Goal: Navigation & Orientation: Understand site structure

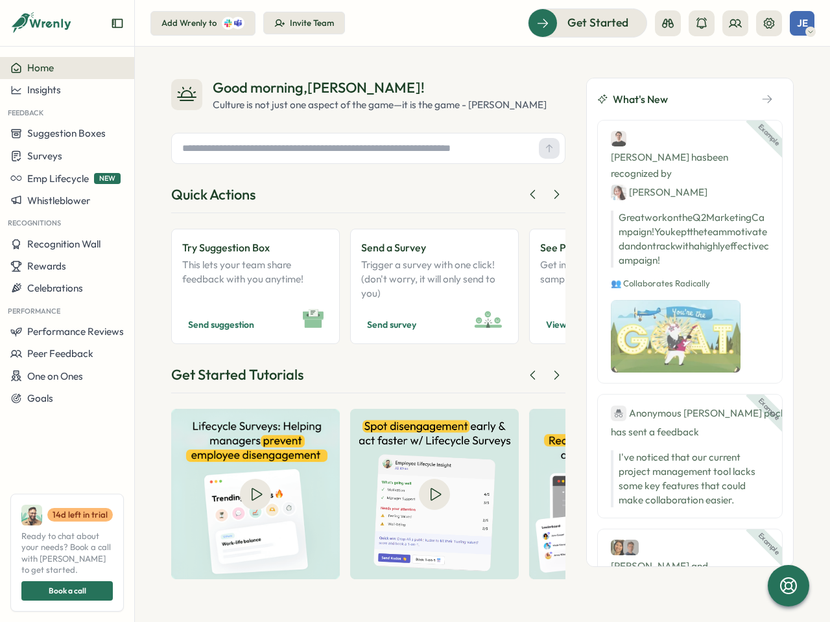
click at [117, 23] on icon "Expand sidebar" at bounding box center [117, 23] width 13 height 13
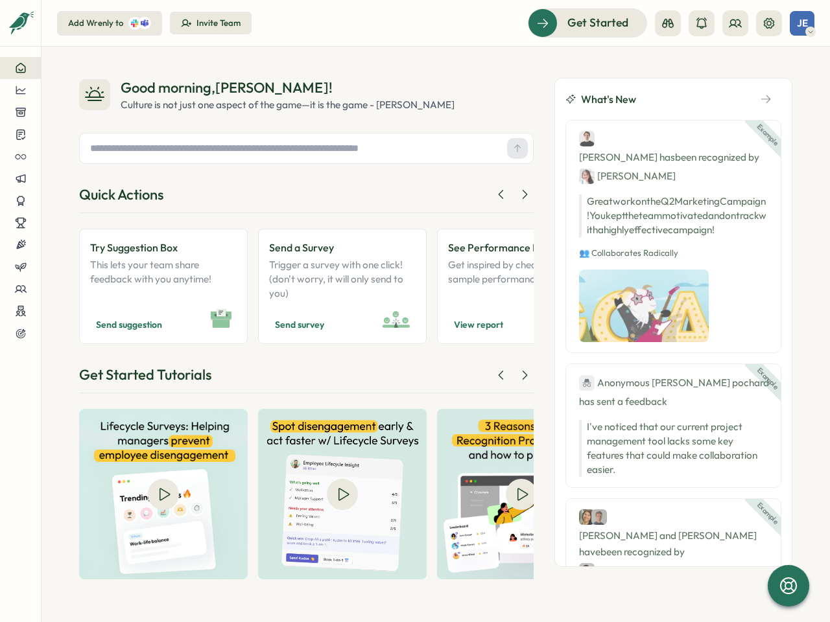
click at [67, 68] on div "Good morning , [PERSON_NAME] ! Culture is not just one aspect of the game—it is…" at bounding box center [435, 335] width 788 height 576
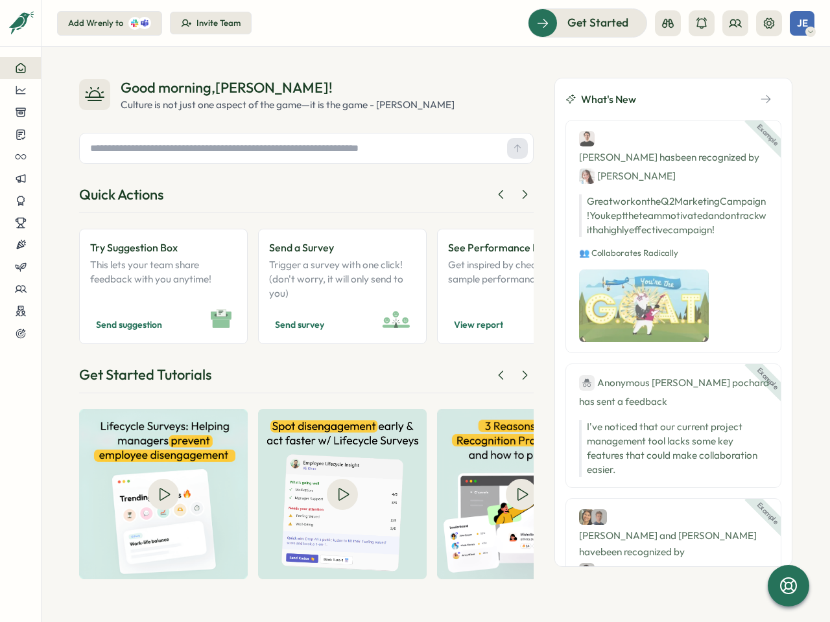
click at [67, 90] on div "Good morning , [PERSON_NAME] ! Culture is not just one aspect of the game—it is…" at bounding box center [435, 335] width 788 height 576
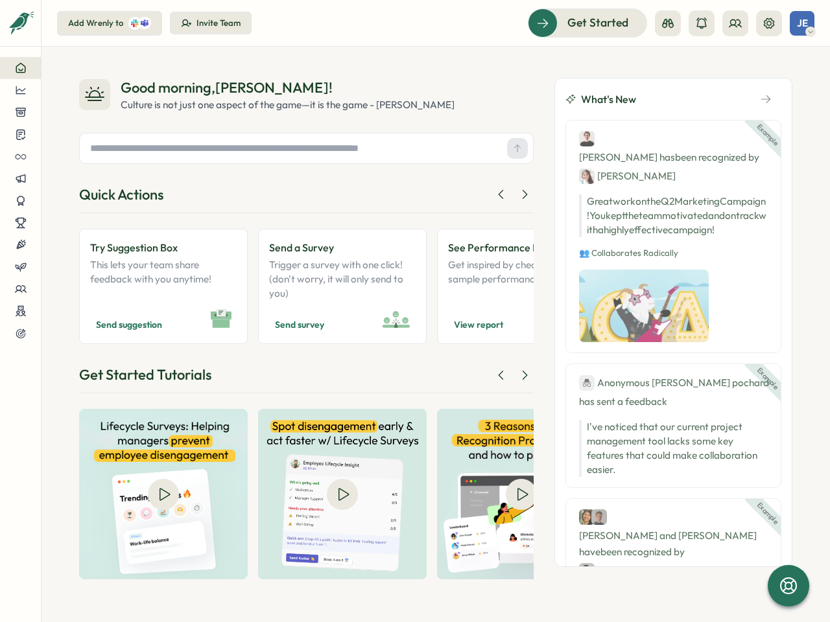
click at [67, 134] on div "Good morning , [PERSON_NAME] ! Culture is not just one aspect of the game—it is…" at bounding box center [435, 335] width 788 height 576
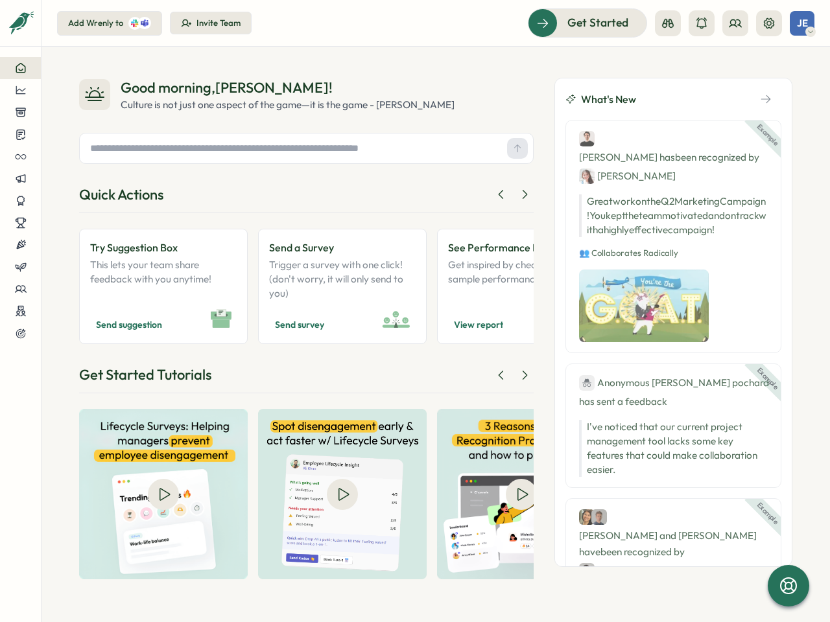
click at [67, 156] on div "Good morning , [PERSON_NAME] ! Culture is not just one aspect of the game—it is…" at bounding box center [435, 335] width 788 height 576
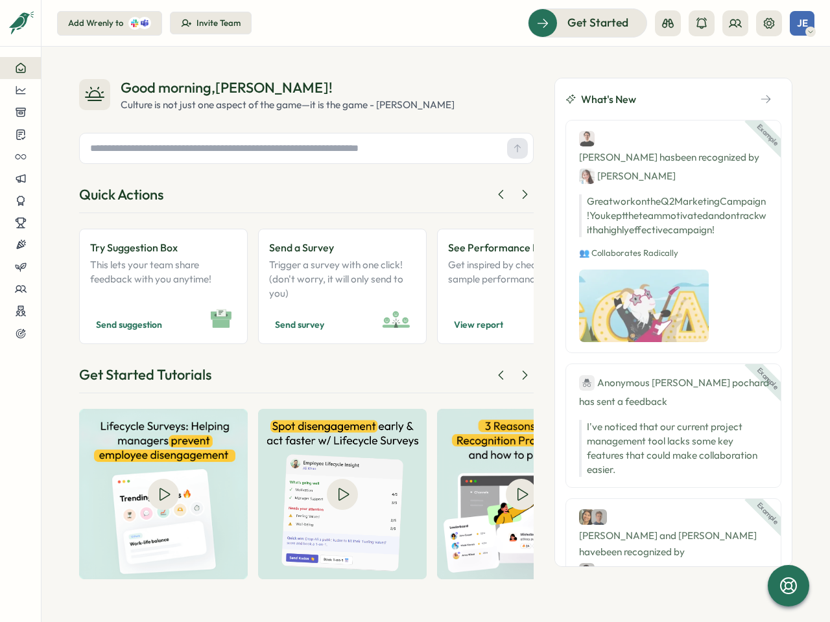
click at [67, 178] on div "Good morning , [PERSON_NAME] ! Culture is not just one aspect of the game—it is…" at bounding box center [435, 335] width 788 height 576
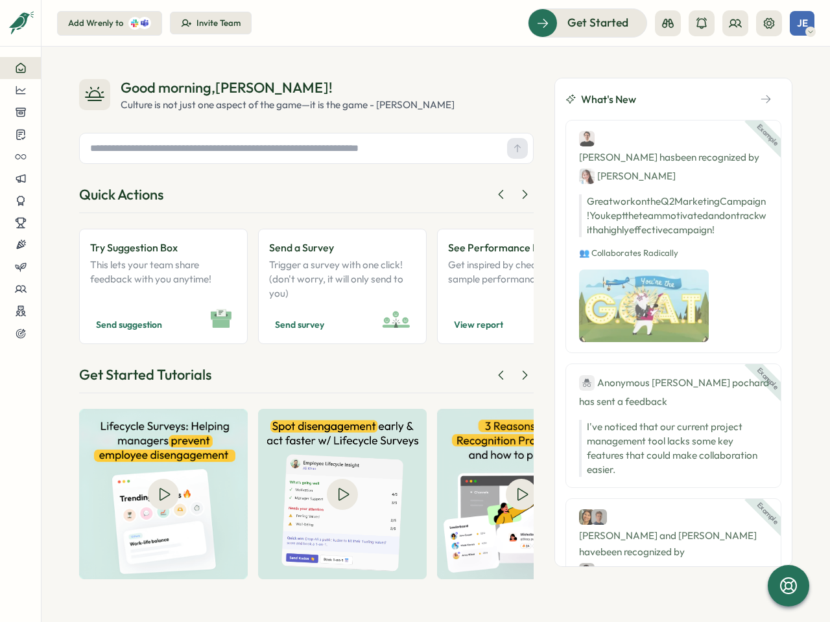
click at [67, 200] on div "Good morning , [PERSON_NAME] ! Culture is not just one aspect of the game—it is…" at bounding box center [435, 335] width 788 height 576
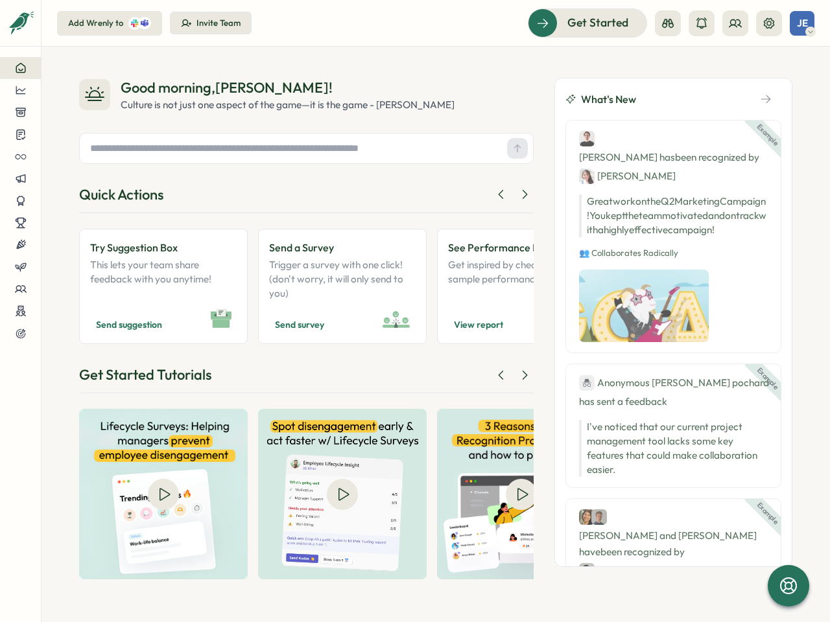
click at [67, 244] on div "Good morning , [PERSON_NAME] ! Culture is not just one aspect of the game—it is…" at bounding box center [435, 335] width 788 height 576
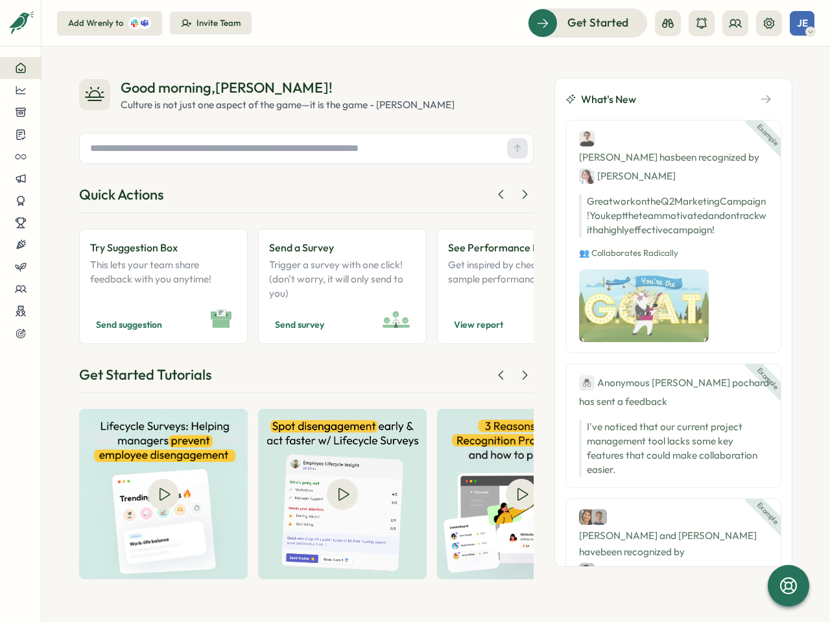
click at [67, 266] on div "Good morning , [PERSON_NAME] ! Culture is not just one aspect of the game—it is…" at bounding box center [435, 335] width 788 height 576
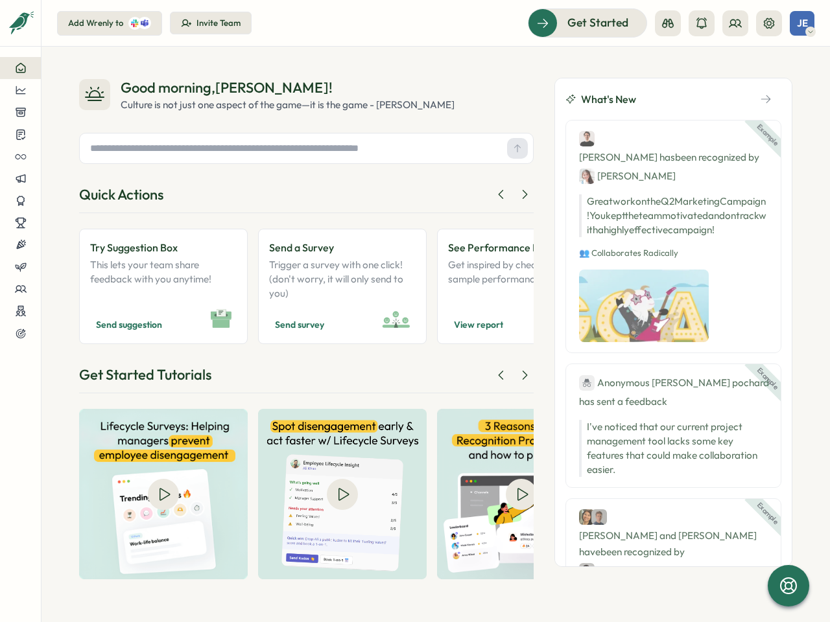
click at [67, 288] on div "Good morning , [PERSON_NAME] ! Culture is not just one aspect of the game—it is…" at bounding box center [435, 335] width 788 height 576
